Goal: Task Accomplishment & Management: Use online tool/utility

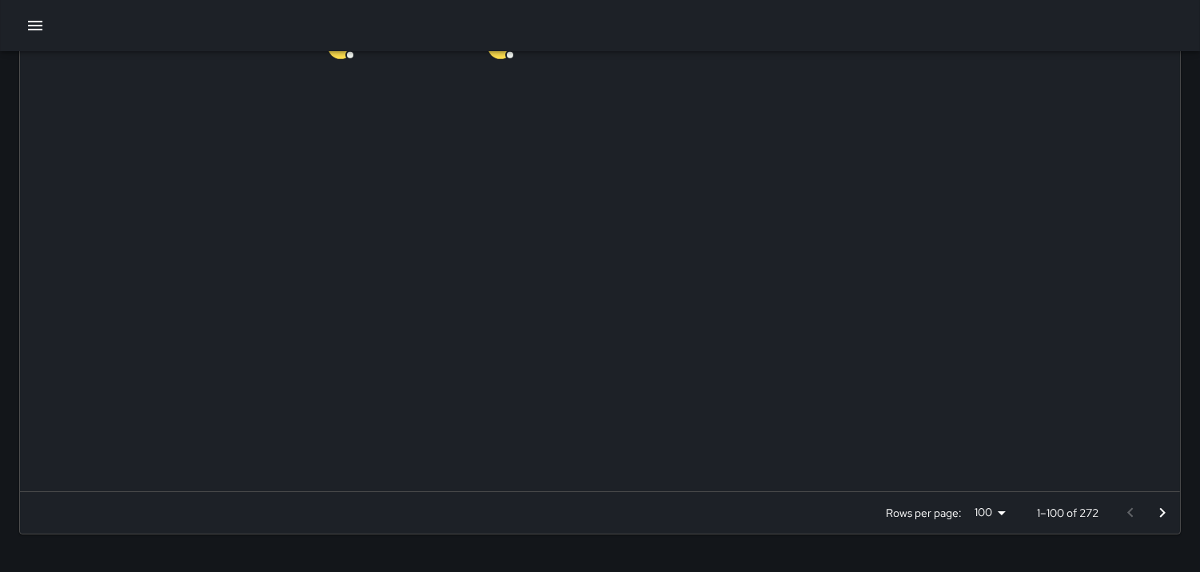
scroll to position [723, 0]
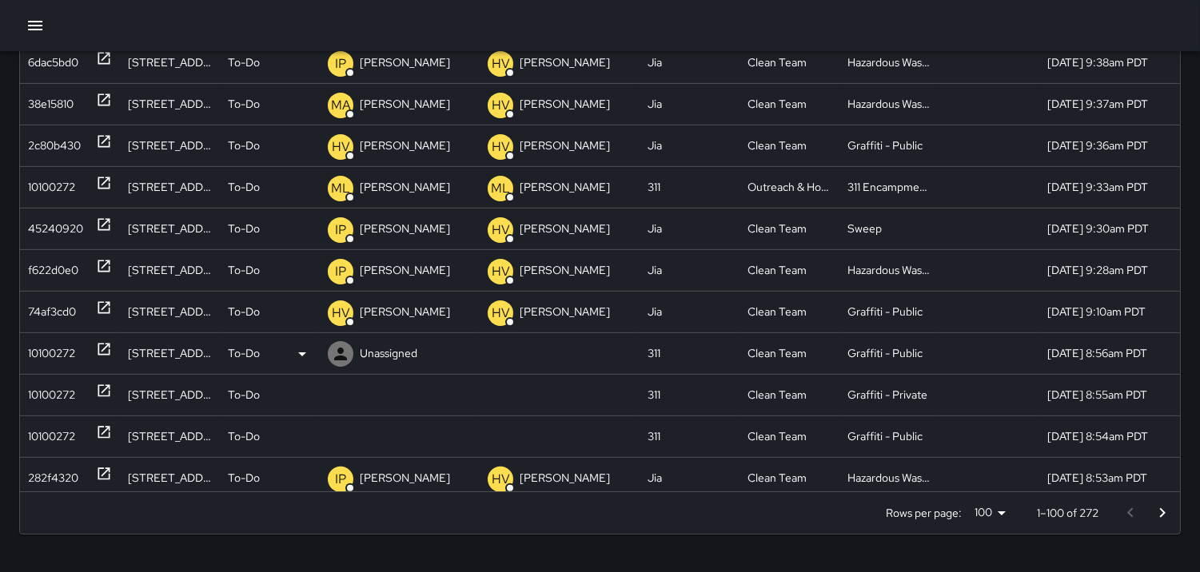
click at [43, 341] on div "10100272" at bounding box center [51, 353] width 47 height 41
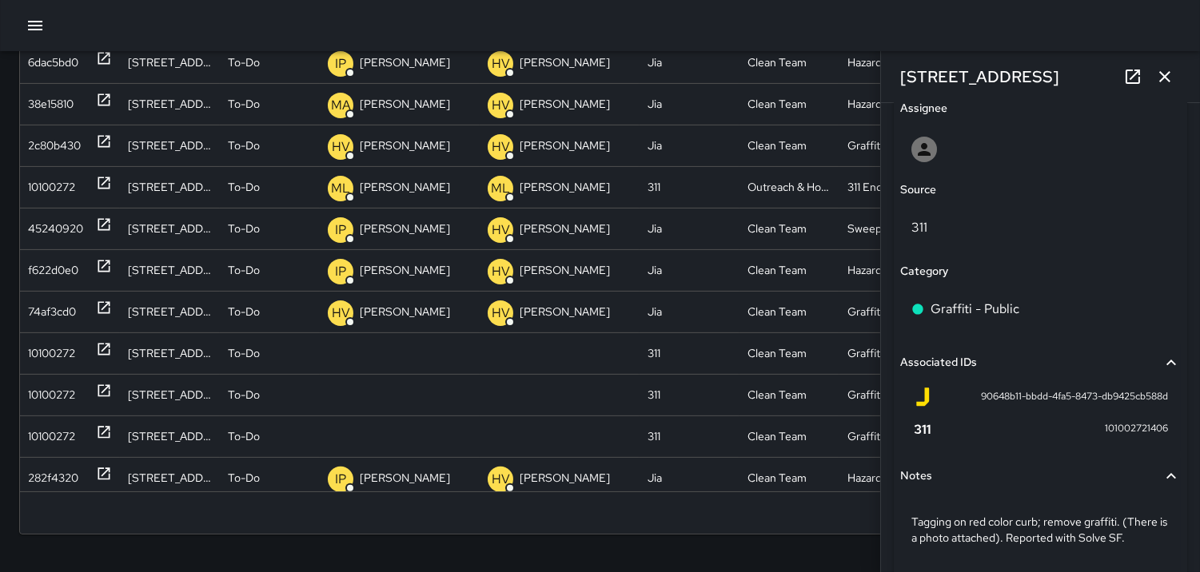
scroll to position [911, 0]
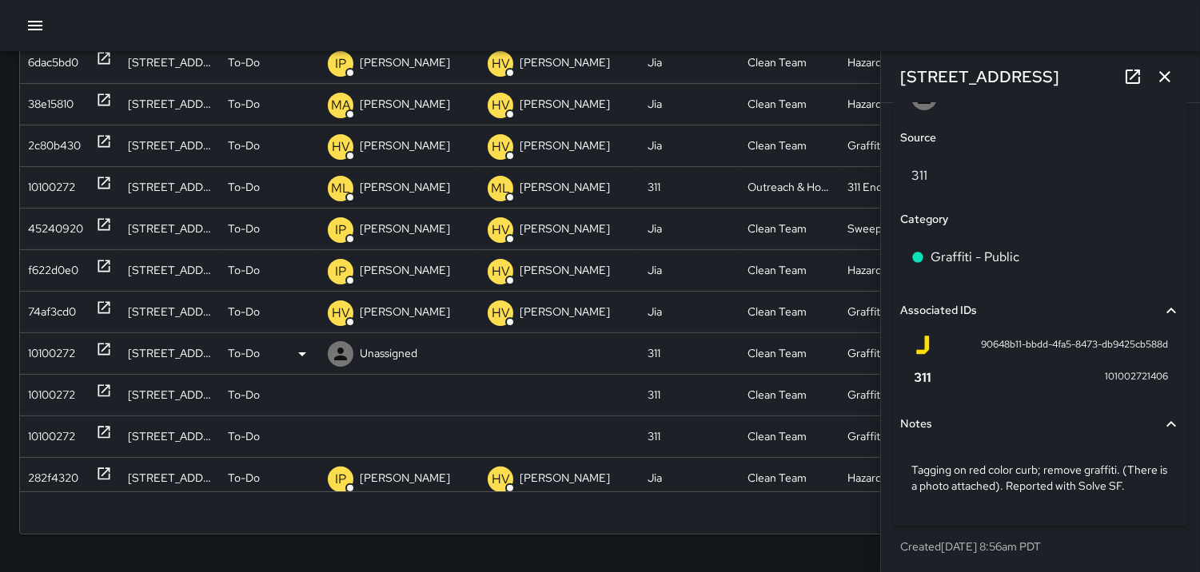
click at [337, 357] on icon at bounding box center [340, 354] width 13 height 13
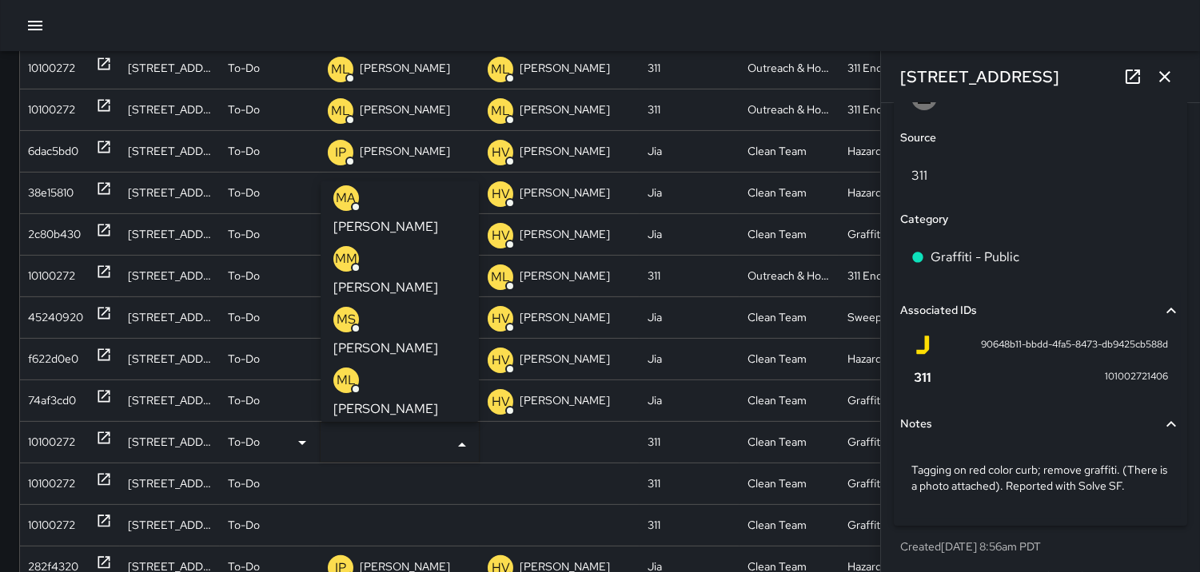
scroll to position [266, 0]
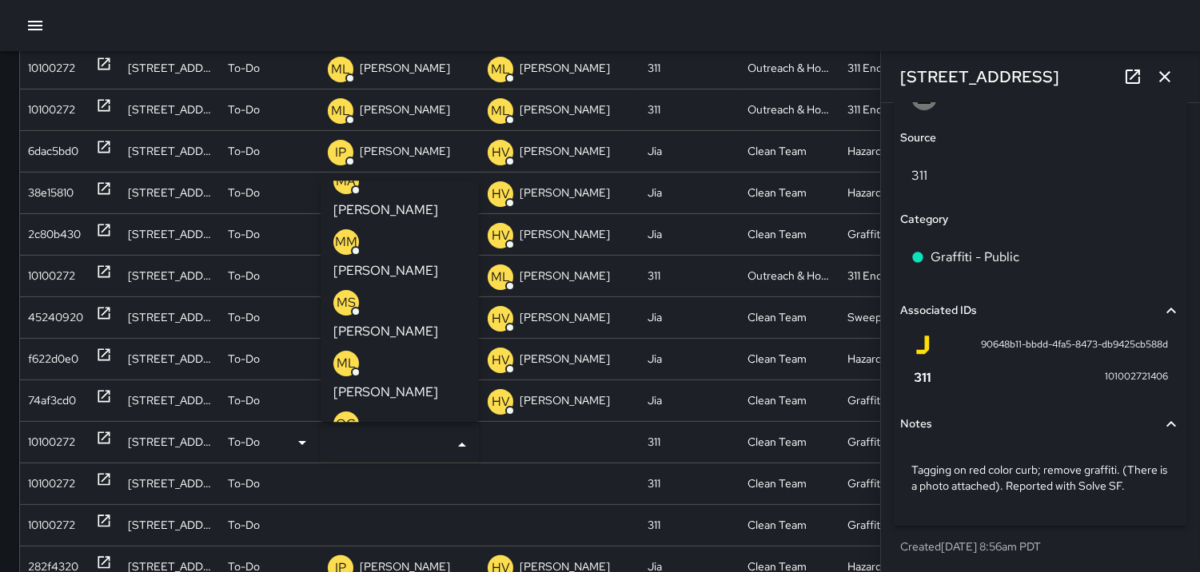
click at [337, 476] on p "SW" at bounding box center [346, 485] width 19 height 19
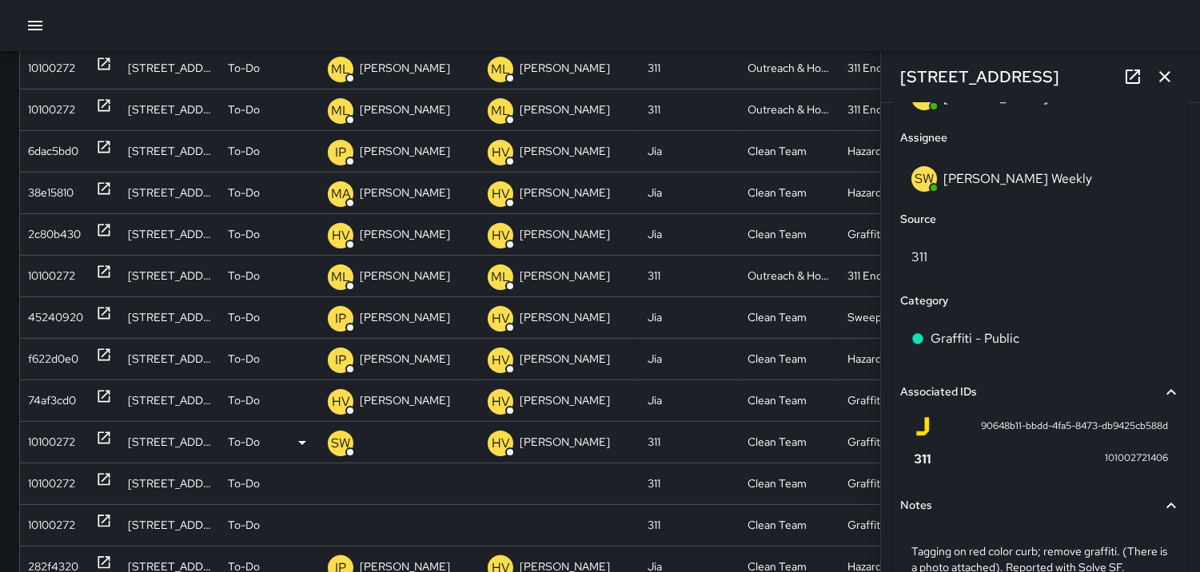
scroll to position [993, 0]
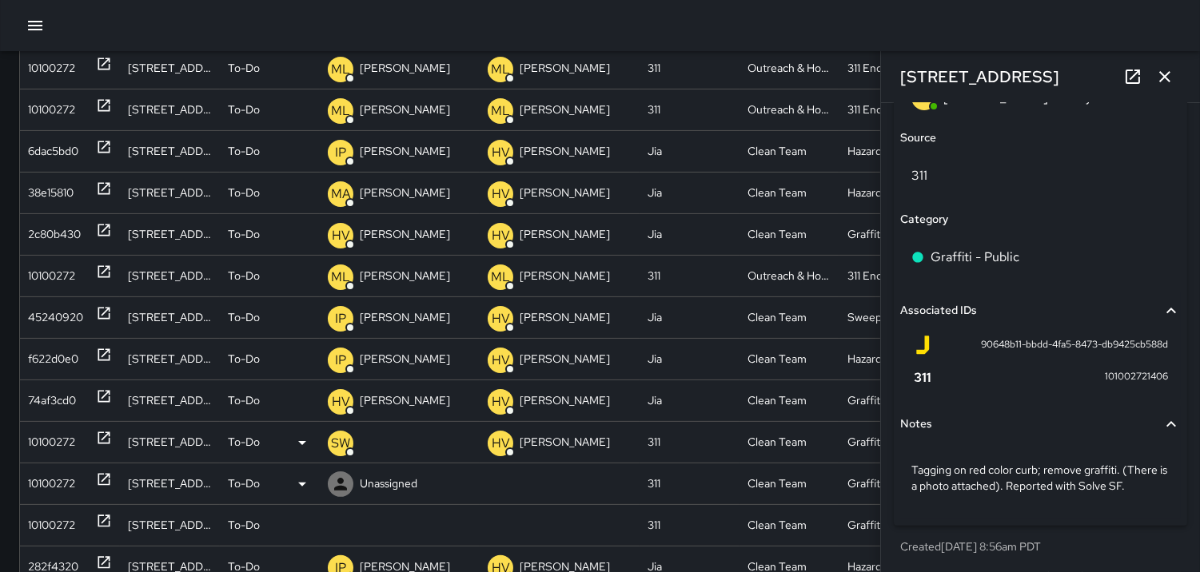
click at [59, 474] on div "10100272" at bounding box center [51, 484] width 47 height 41
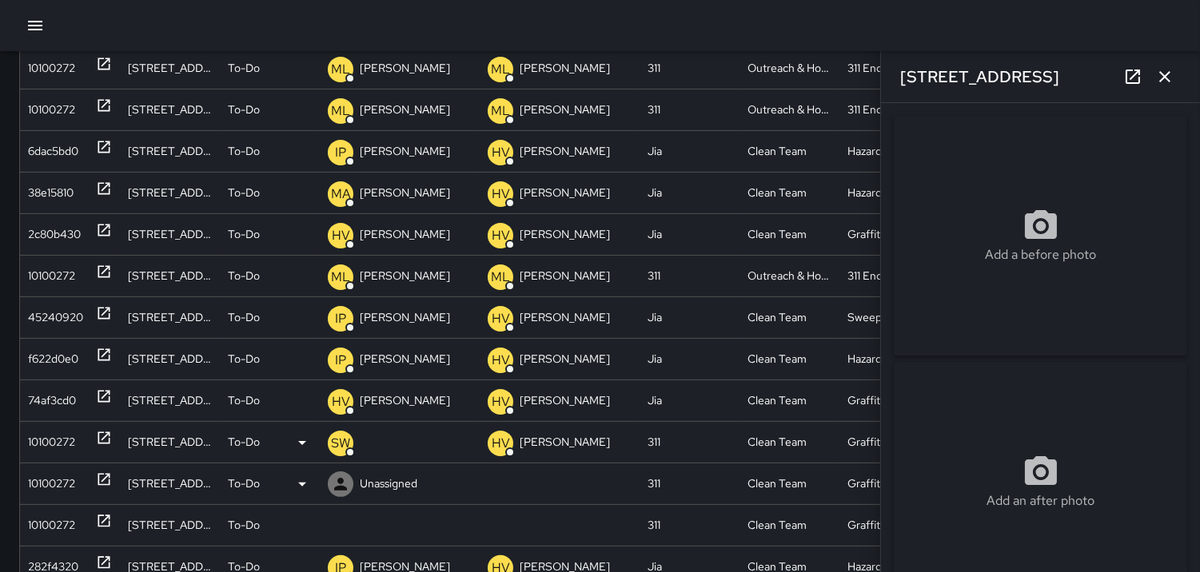
click at [51, 477] on div "10100272" at bounding box center [51, 484] width 47 height 41
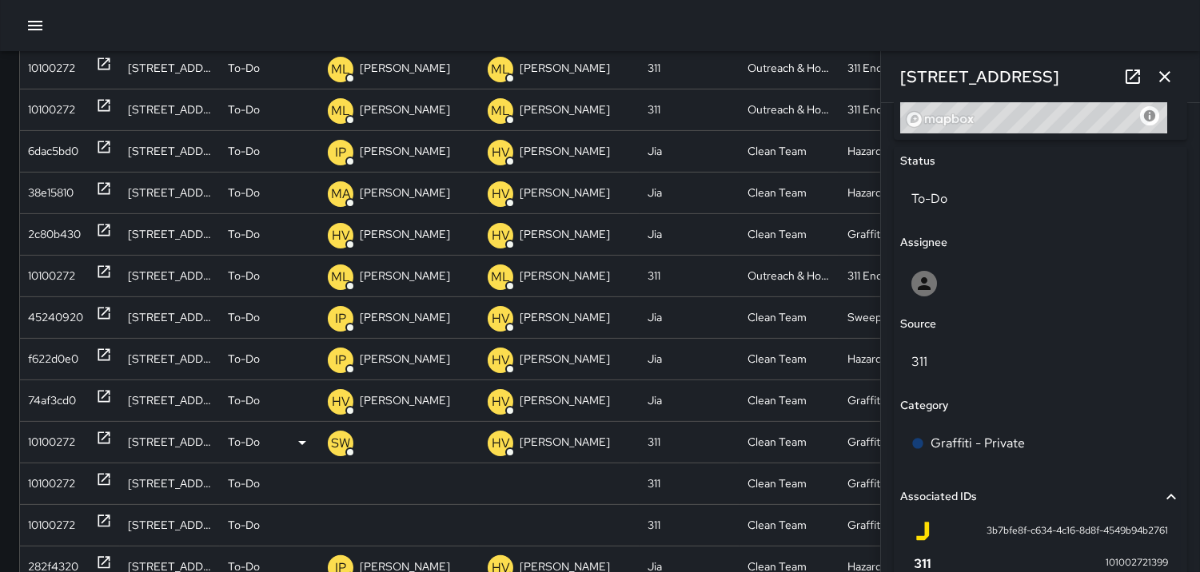
scroll to position [799, 0]
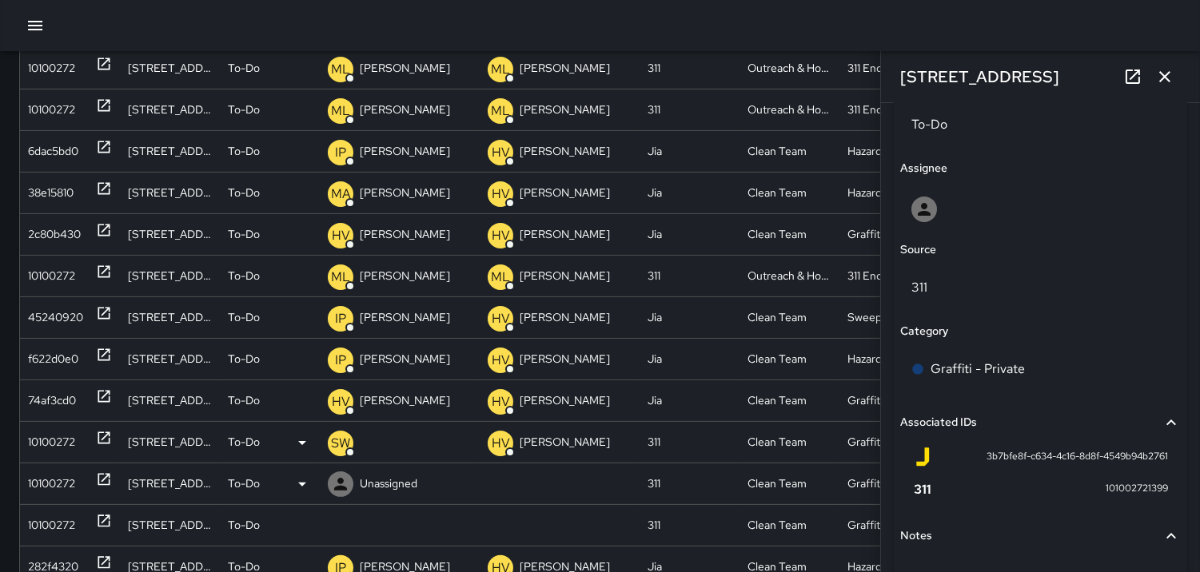
click at [69, 475] on div "10100272" at bounding box center [51, 484] width 47 height 41
click at [344, 481] on icon at bounding box center [340, 484] width 19 height 19
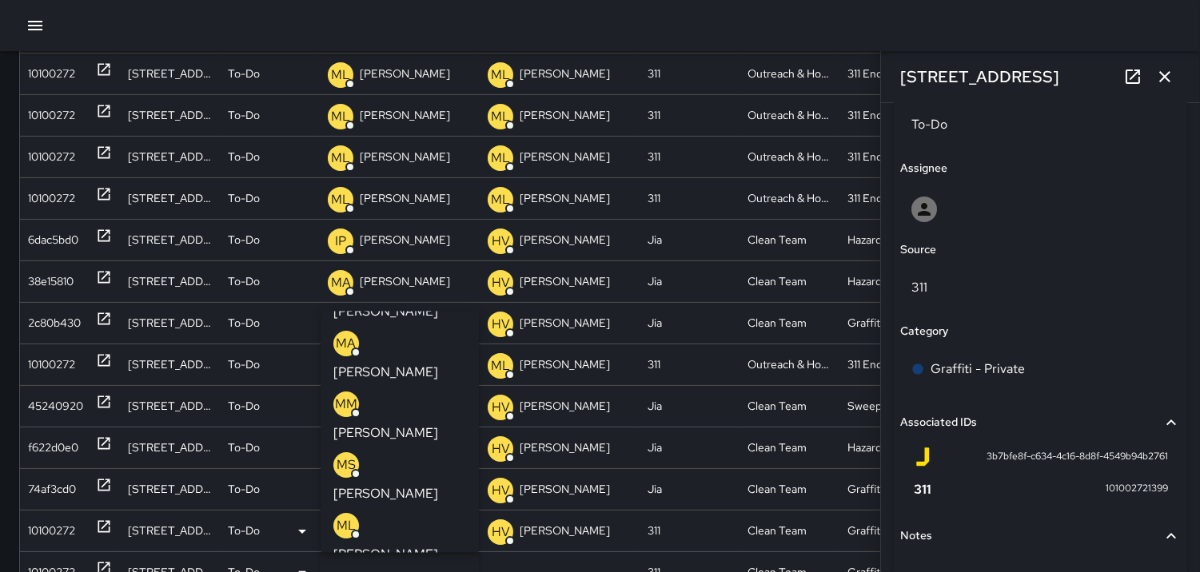
scroll to position [266, 0]
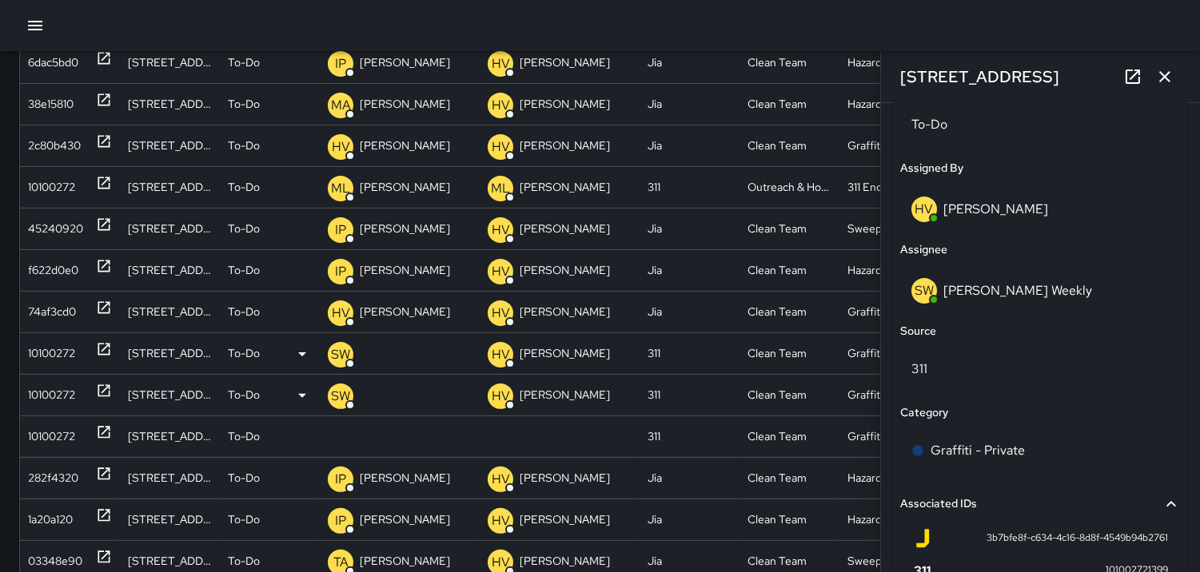
scroll to position [889, 0]
click at [73, 436] on div "10100272" at bounding box center [51, 436] width 47 height 41
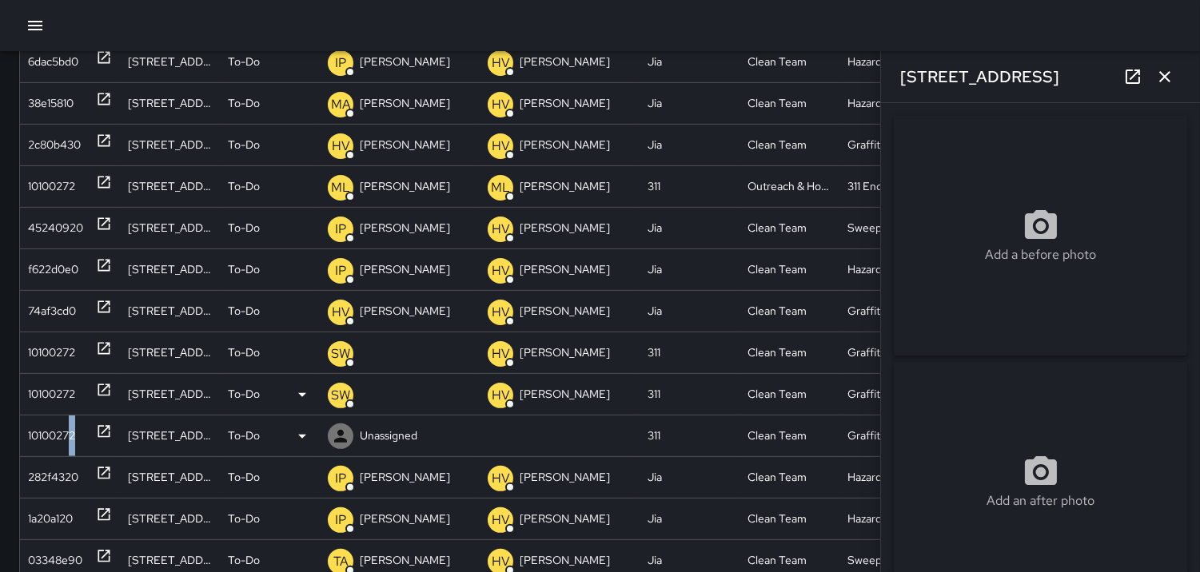
type input "**********"
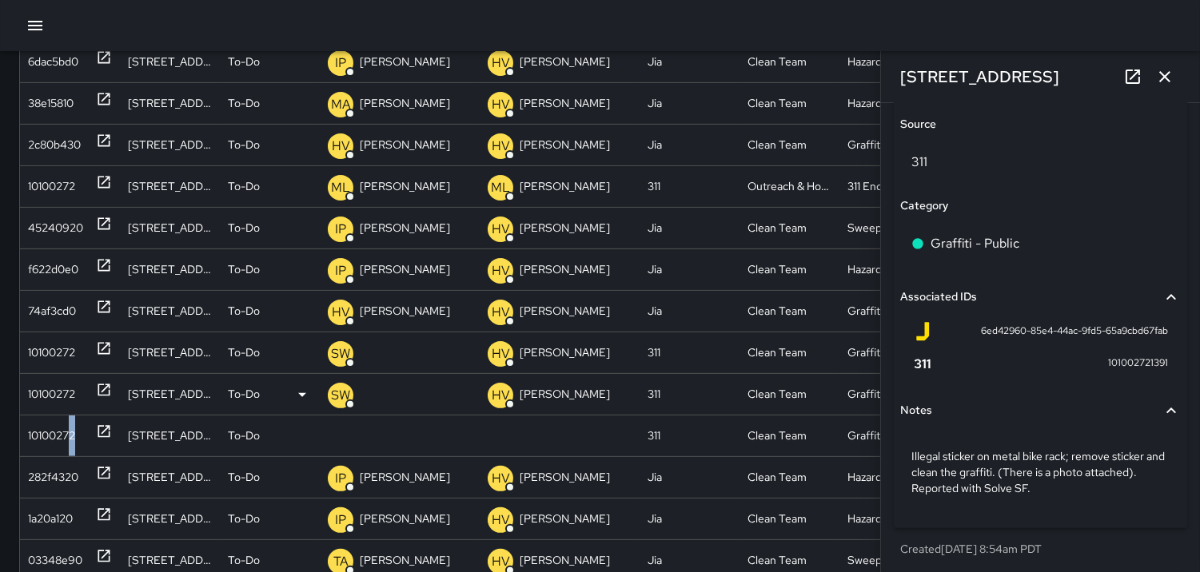
scroll to position [927, 0]
click at [338, 436] on icon at bounding box center [340, 436] width 19 height 19
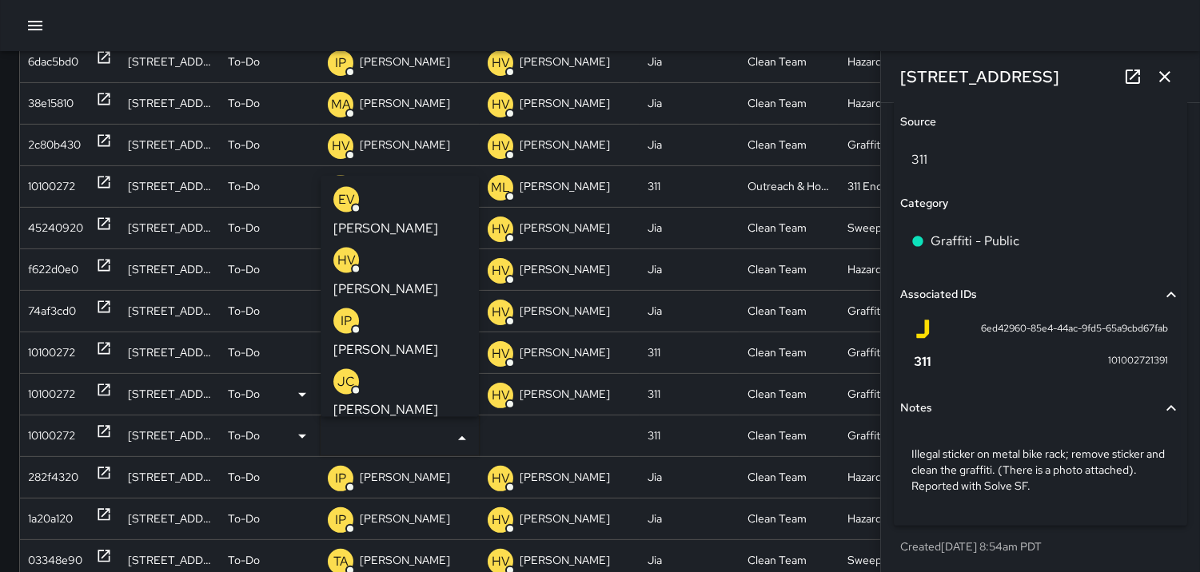
click at [345, 250] on p "HV" at bounding box center [346, 259] width 18 height 19
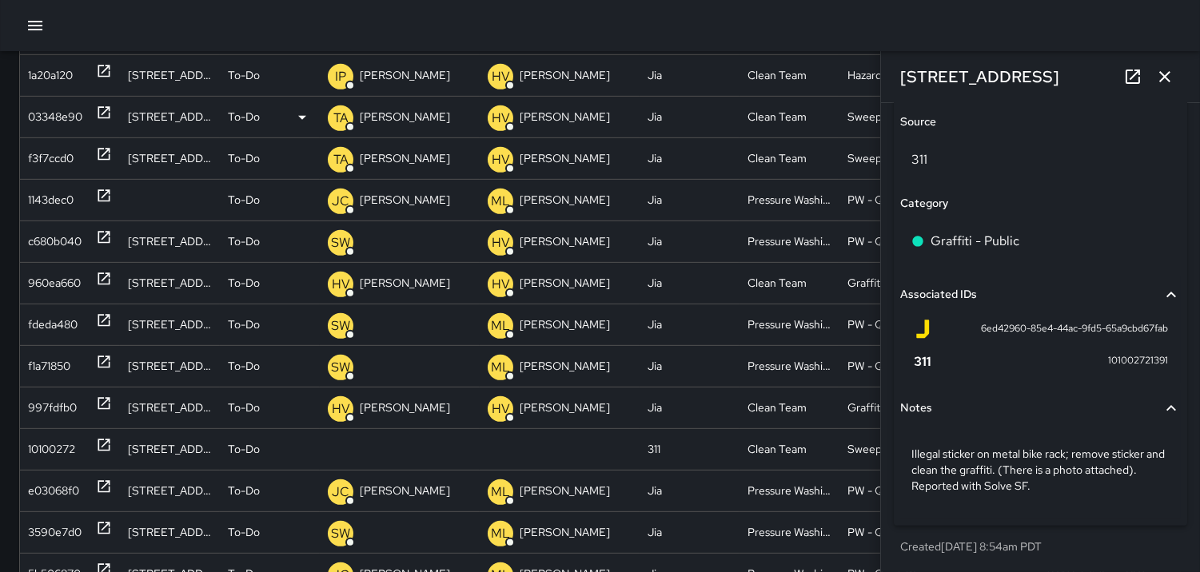
scroll to position [1304, 0]
click at [60, 451] on div "10100272" at bounding box center [51, 449] width 47 height 41
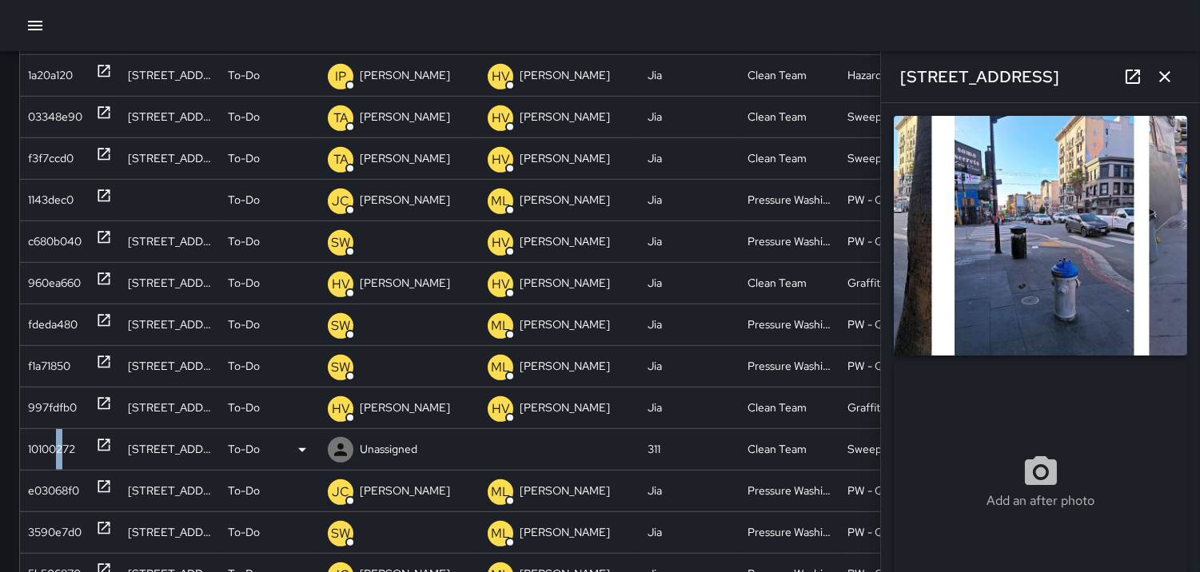
type input "**********"
click at [341, 446] on icon at bounding box center [340, 450] width 13 height 13
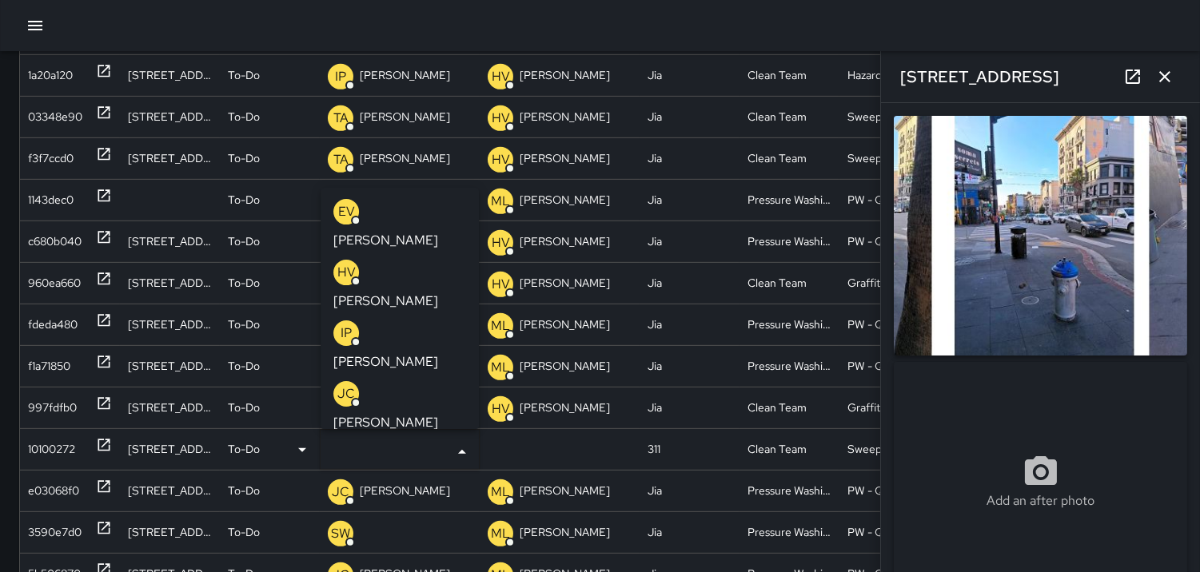
click at [347, 263] on p "HV" at bounding box center [346, 272] width 18 height 19
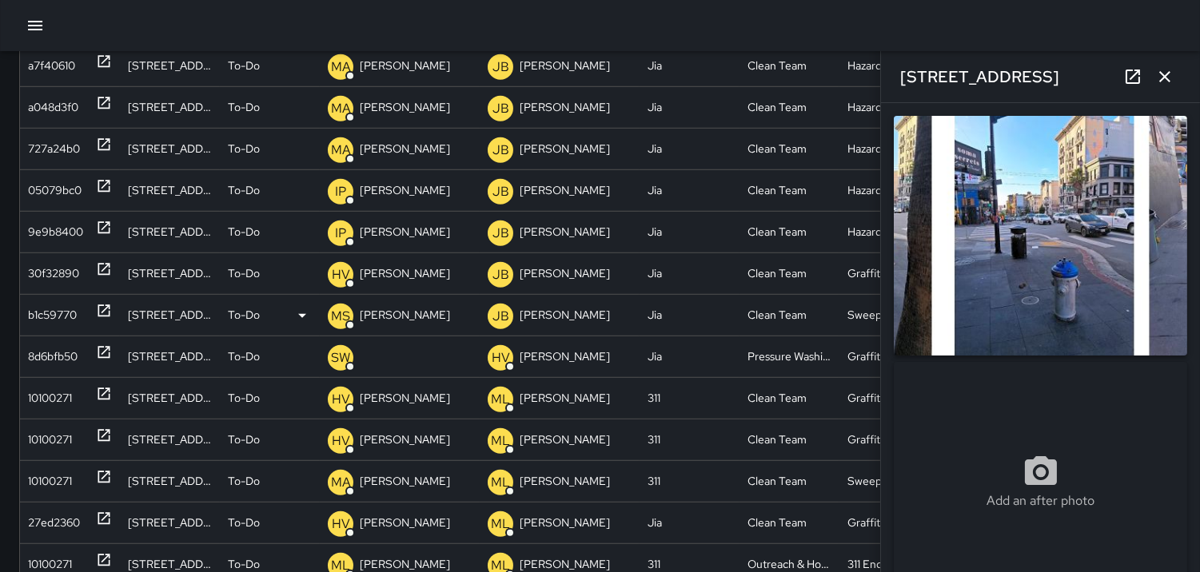
scroll to position [2133, 0]
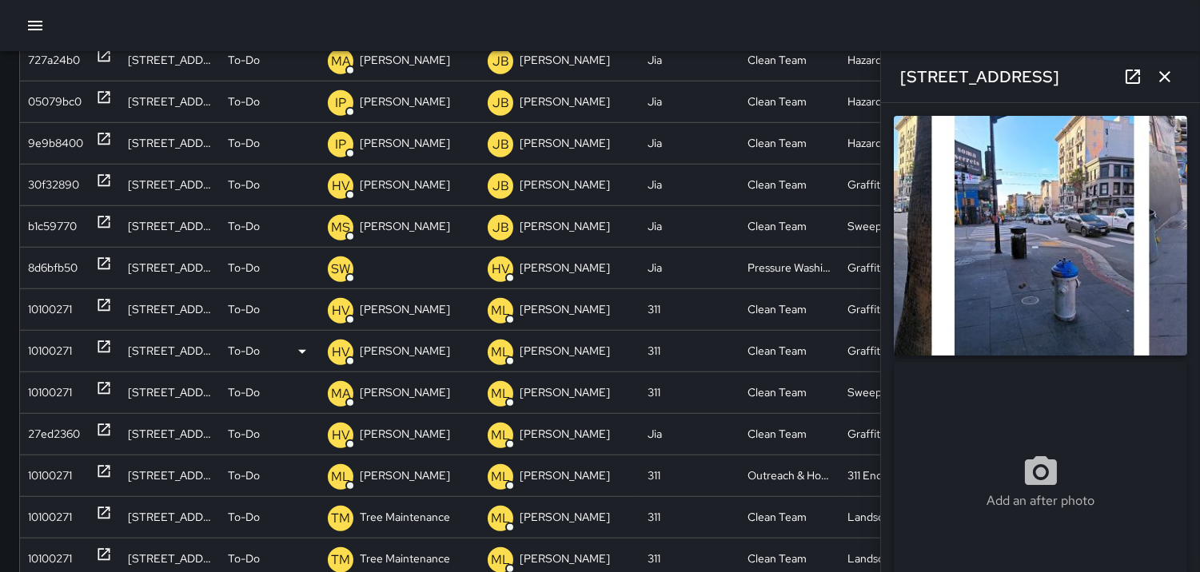
click at [56, 347] on div "10100271" at bounding box center [50, 351] width 44 height 41
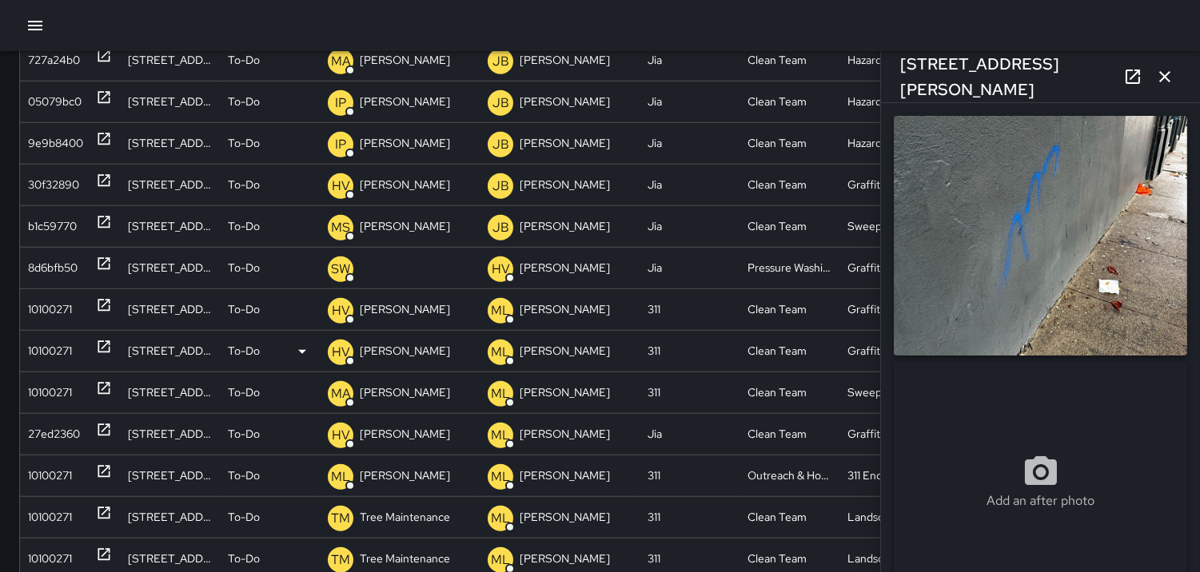
type input "**********"
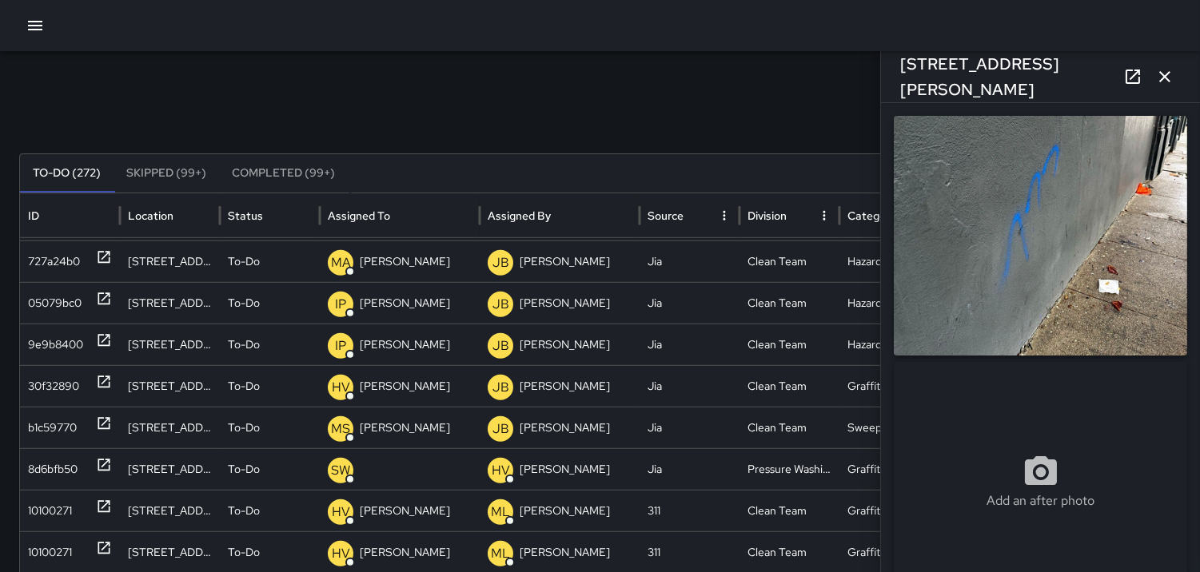
scroll to position [0, 0]
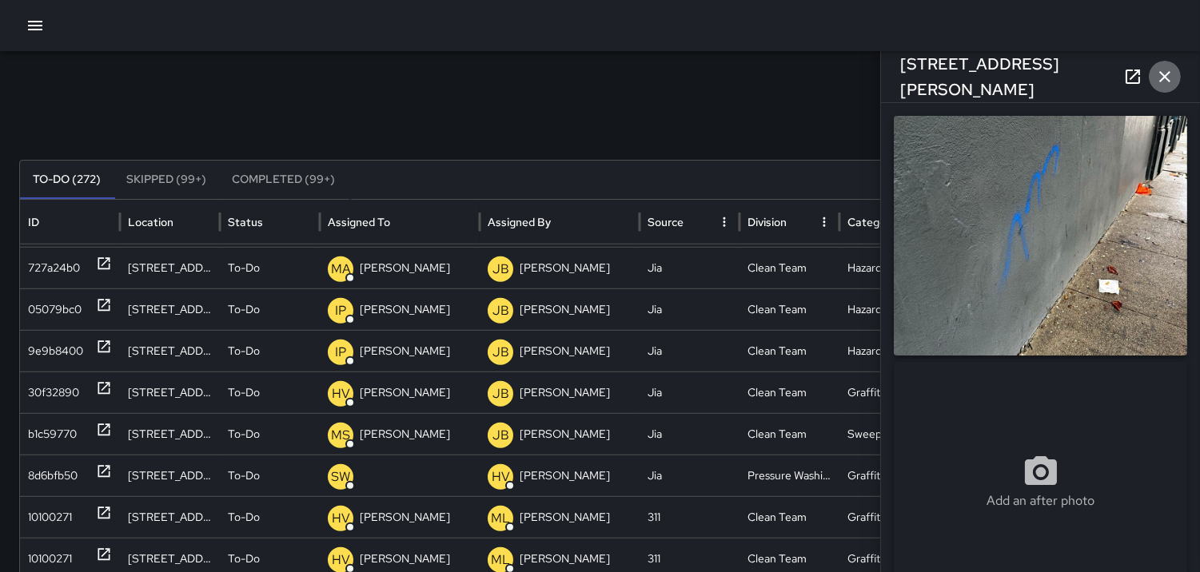
click at [1164, 82] on icon "button" at bounding box center [1164, 76] width 19 height 19
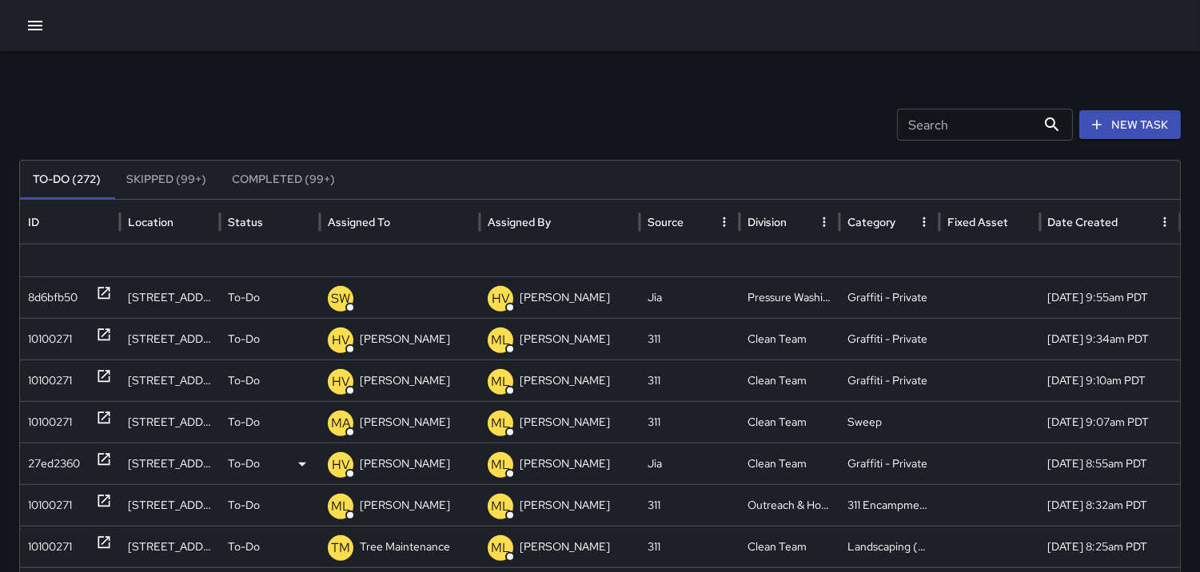
scroll to position [2361, 0]
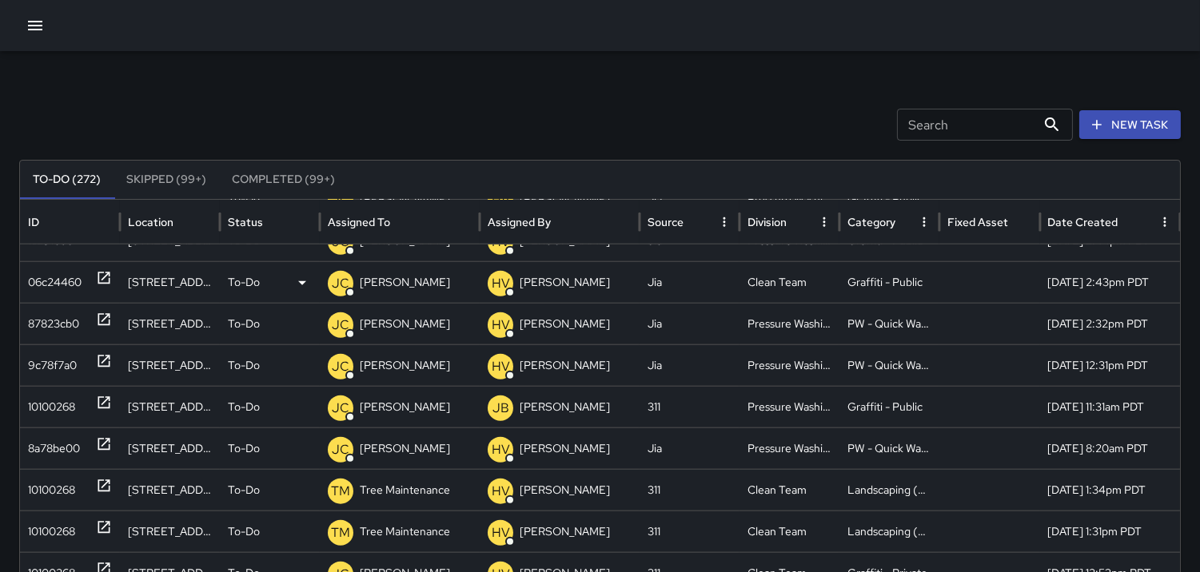
click at [50, 270] on div "06c24460" at bounding box center [55, 282] width 54 height 41
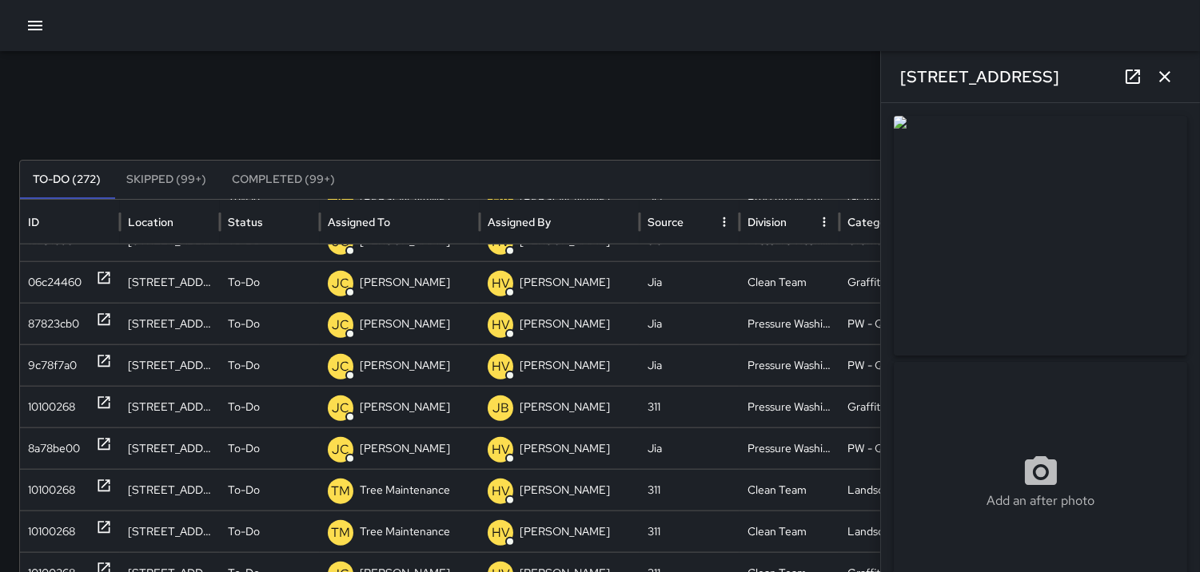
click at [1117, 253] on img at bounding box center [1040, 236] width 293 height 240
click at [1167, 75] on icon "button" at bounding box center [1164, 76] width 11 height 11
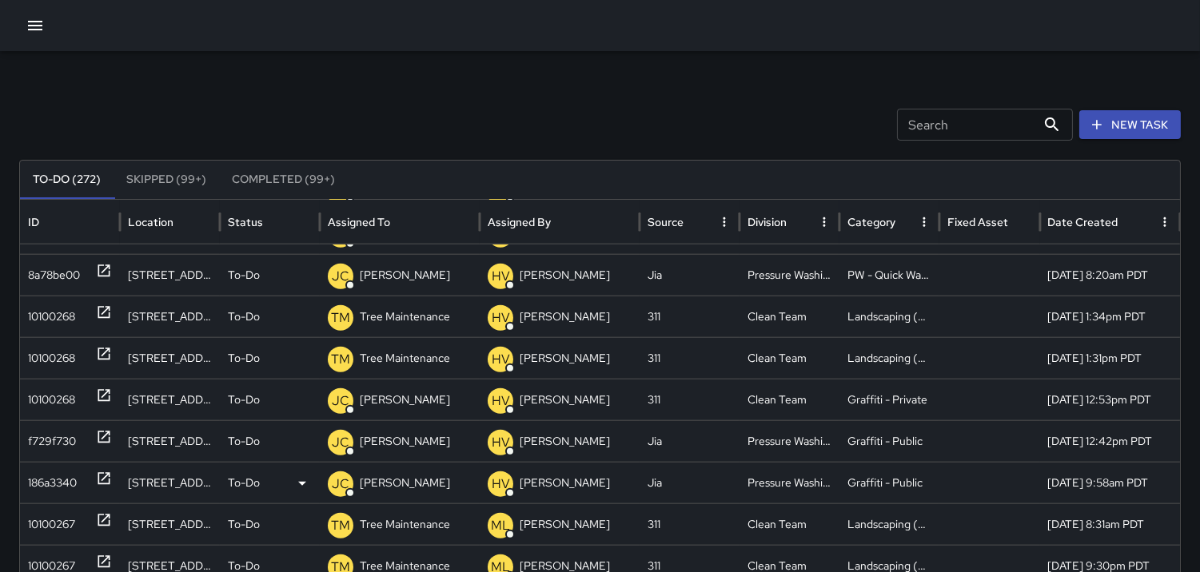
click at [51, 481] on div "186a3340" at bounding box center [52, 483] width 49 height 41
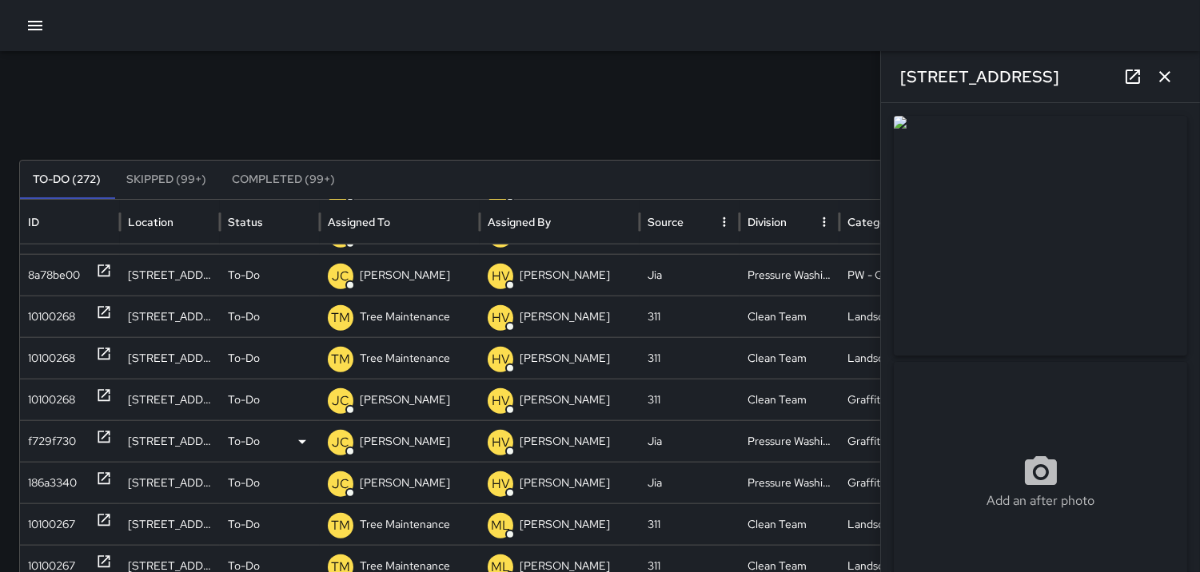
click at [42, 441] on div "f729f730" at bounding box center [52, 441] width 48 height 41
click at [60, 357] on div "10100268" at bounding box center [51, 358] width 47 height 41
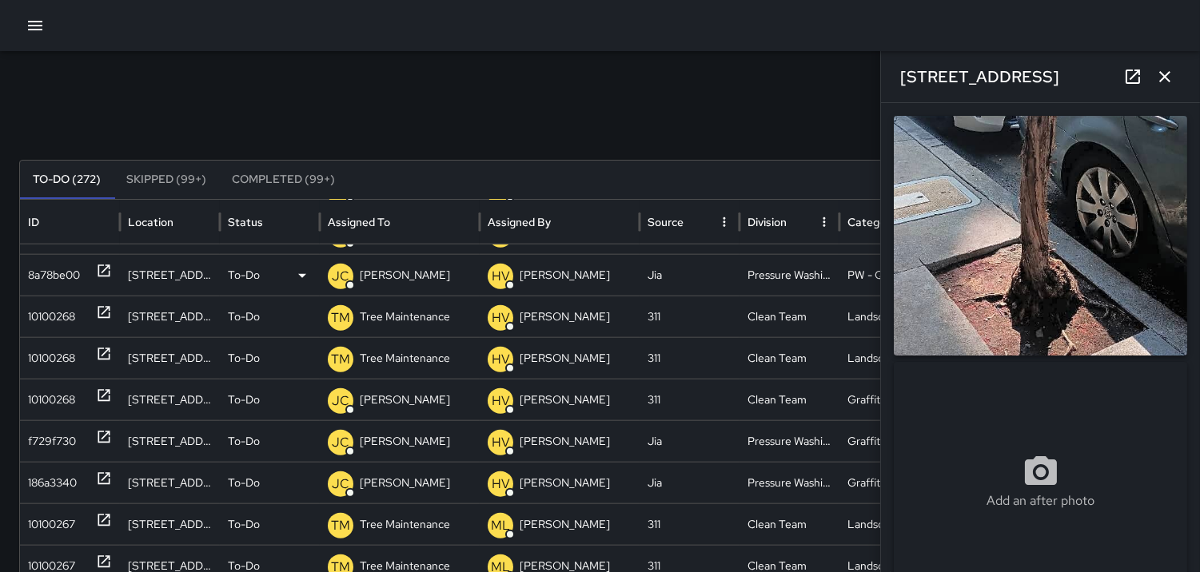
click at [70, 278] on div "8a78be00" at bounding box center [54, 275] width 52 height 41
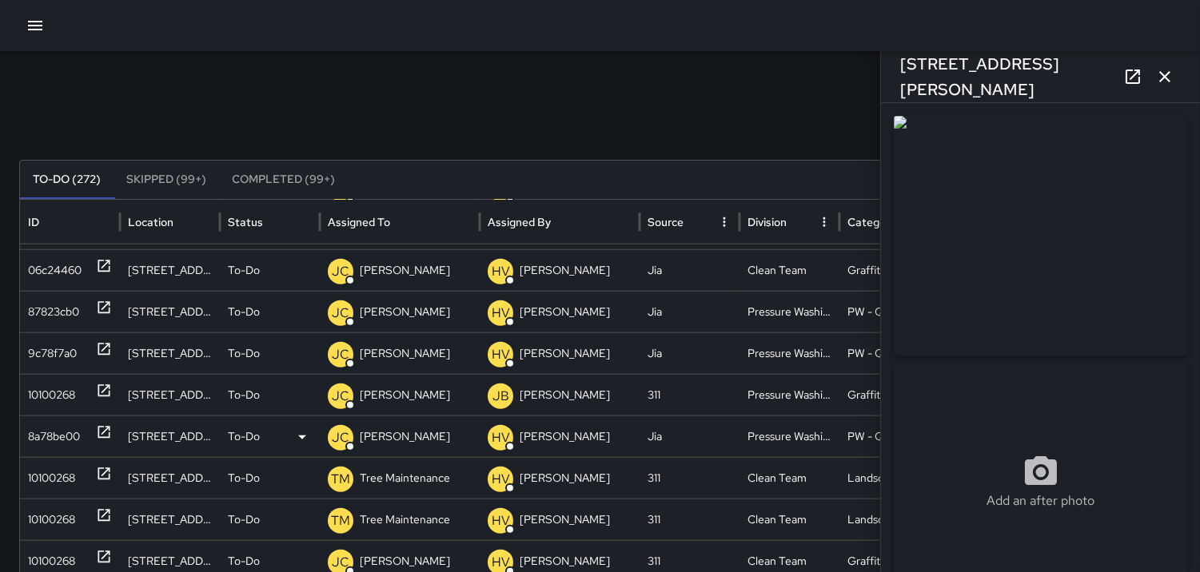
scroll to position [3126, 0]
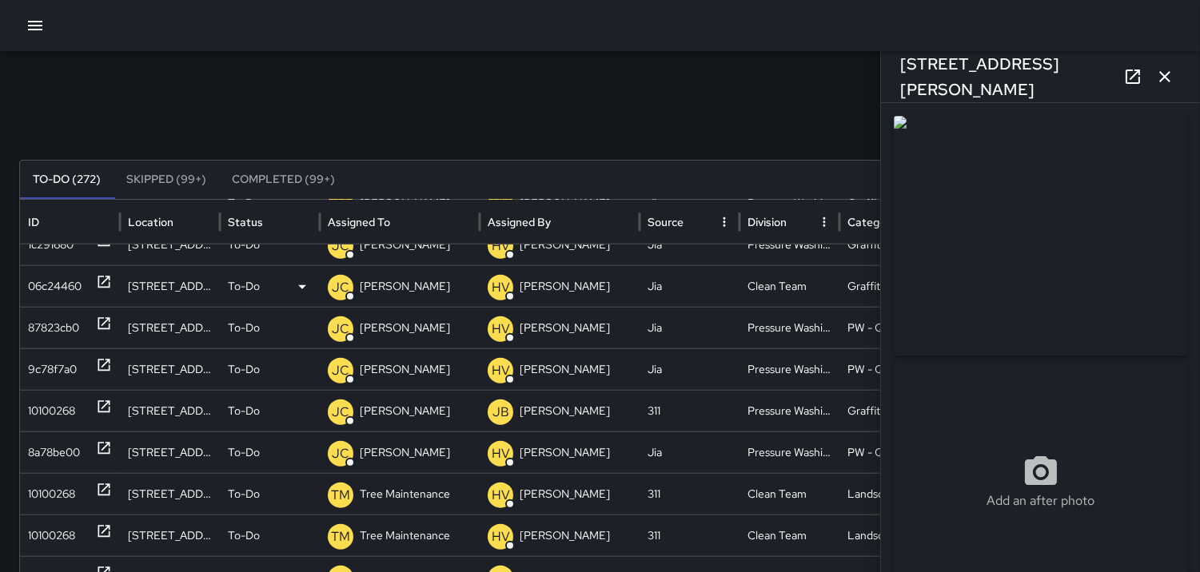
click at [45, 285] on div "06c24460" at bounding box center [55, 286] width 54 height 41
type input "**********"
